Goal: Task Accomplishment & Management: Manage account settings

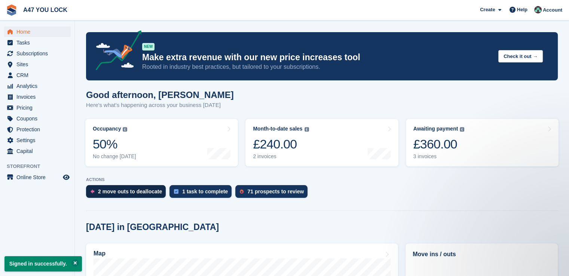
click at [130, 192] on div "2 move outs to deallocate" at bounding box center [130, 192] width 64 height 6
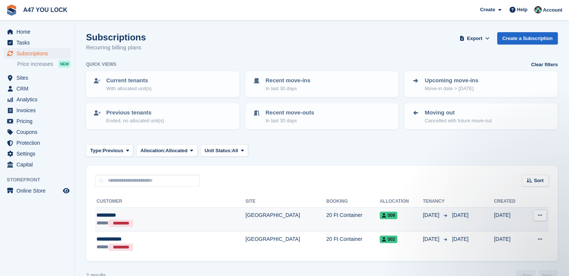
click at [326, 217] on td "20 Ft Container" at bounding box center [353, 220] width 54 height 24
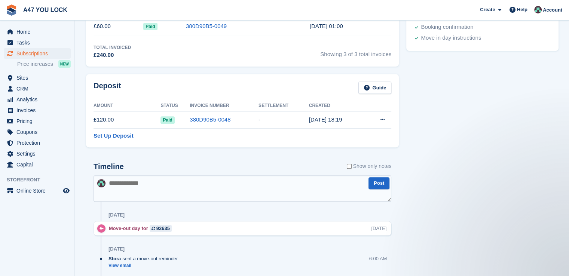
scroll to position [289, 0]
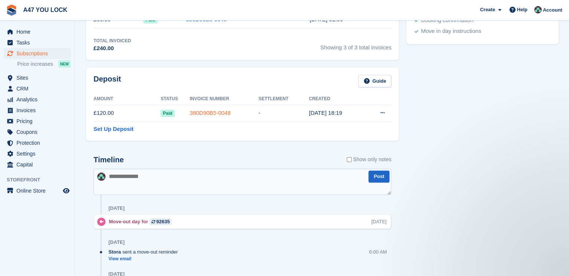
click at [212, 113] on link "380D90B5-0048" at bounding box center [210, 113] width 41 height 6
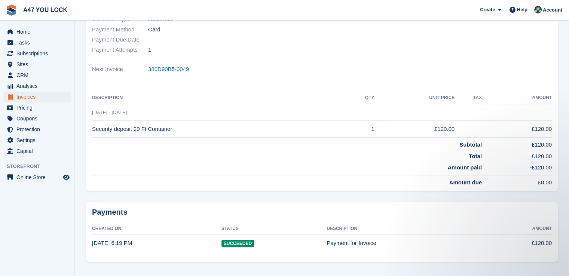
scroll to position [159, 0]
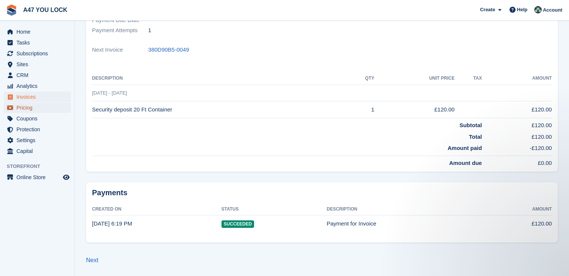
click at [31, 106] on span "Pricing" at bounding box center [38, 108] width 45 height 10
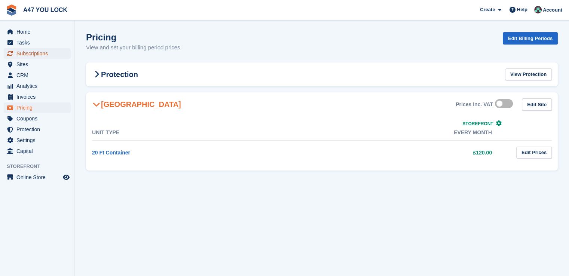
click at [27, 54] on span "Subscriptions" at bounding box center [38, 53] width 45 height 10
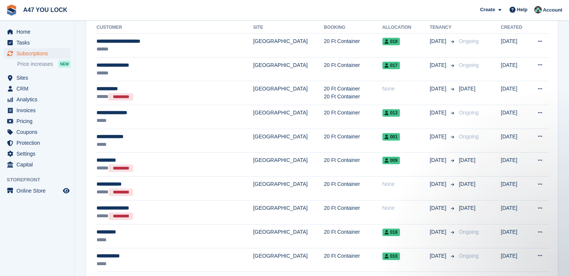
scroll to position [179, 0]
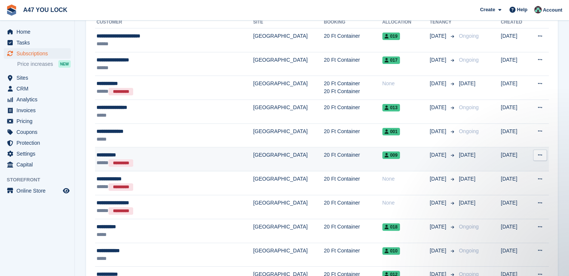
click at [119, 156] on div "**********" at bounding box center [157, 155] width 120 height 8
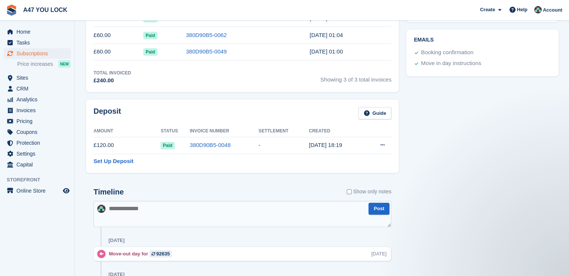
scroll to position [259, 0]
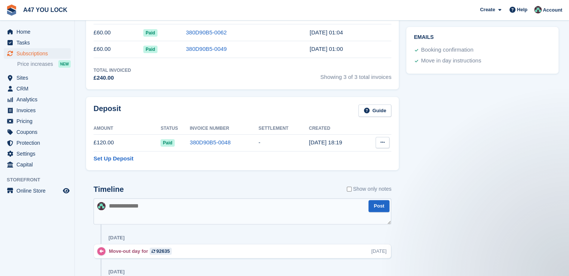
click at [383, 142] on icon at bounding box center [383, 142] width 4 height 5
click at [351, 156] on p "Settle deposit" at bounding box center [353, 157] width 65 height 10
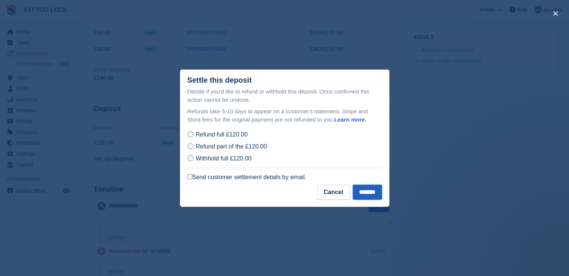
click at [365, 196] on input "*******" at bounding box center [367, 192] width 29 height 15
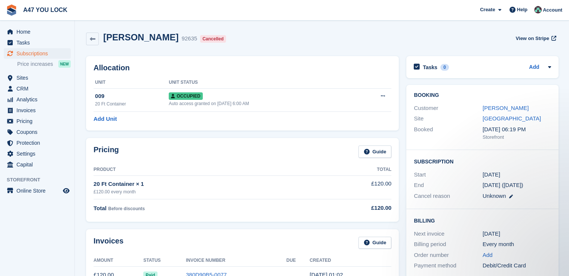
scroll to position [0, 0]
click at [40, 55] on span "Subscriptions" at bounding box center [38, 53] width 45 height 10
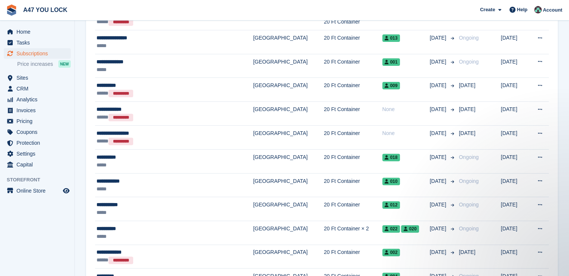
scroll to position [284, 0]
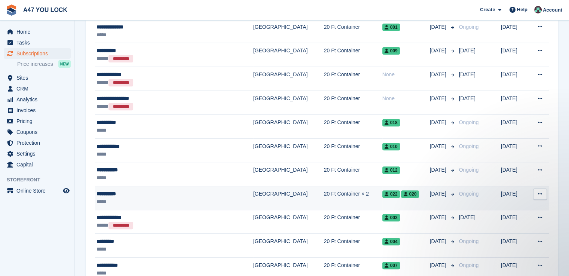
click at [382, 199] on td "022 020" at bounding box center [406, 198] width 48 height 24
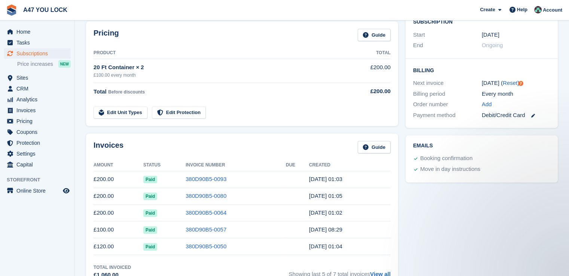
scroll to position [164, 0]
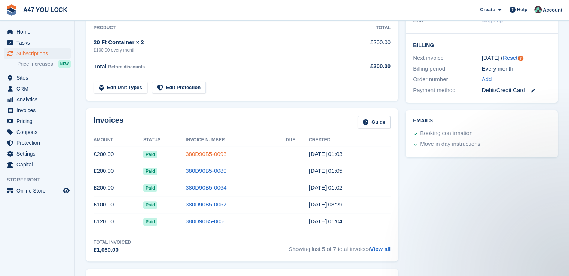
click at [210, 153] on link "380D90B5-0093" at bounding box center [206, 154] width 41 height 6
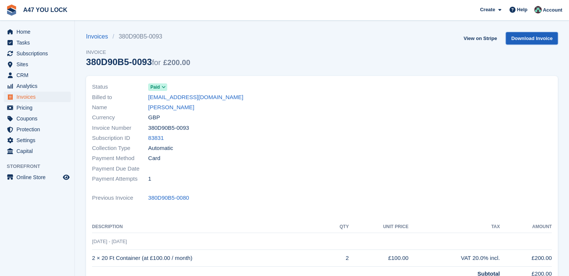
click at [537, 35] on link "Download Invoice" at bounding box center [532, 38] width 52 height 12
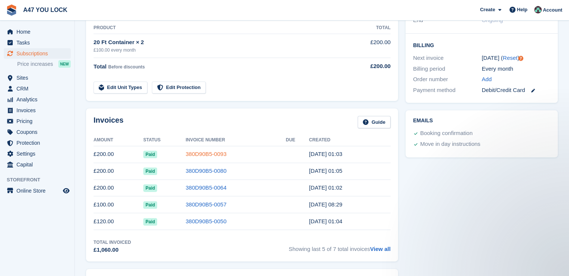
click at [212, 153] on link "380D90B5-0093" at bounding box center [206, 154] width 41 height 6
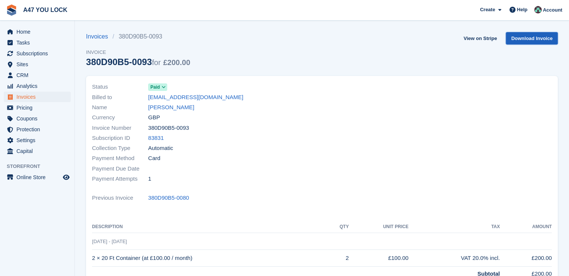
click at [519, 38] on link "Download Invoice" at bounding box center [532, 38] width 52 height 12
